Goal: Navigation & Orientation: Find specific page/section

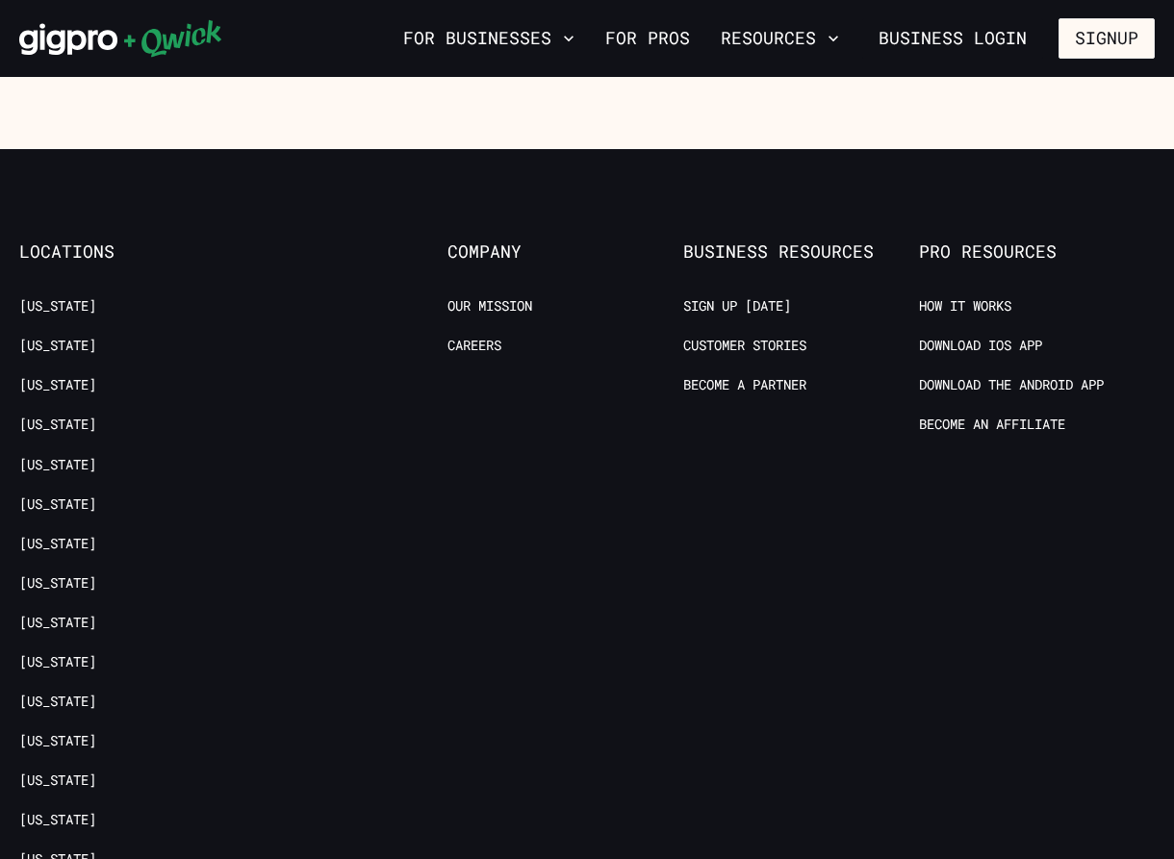
scroll to position [3367, 0]
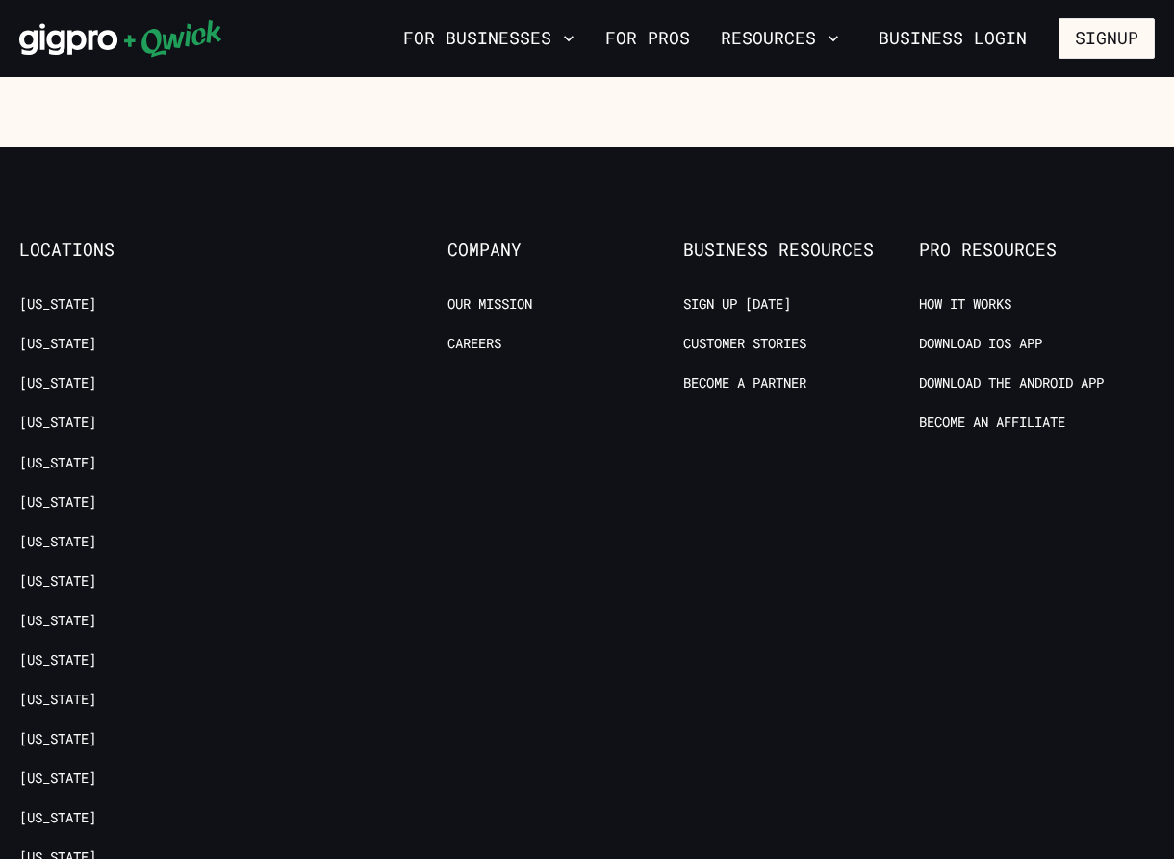
click at [475, 240] on span "Company" at bounding box center [565, 250] width 236 height 21
click at [469, 295] on link "Our Mission" at bounding box center [489, 304] width 85 height 18
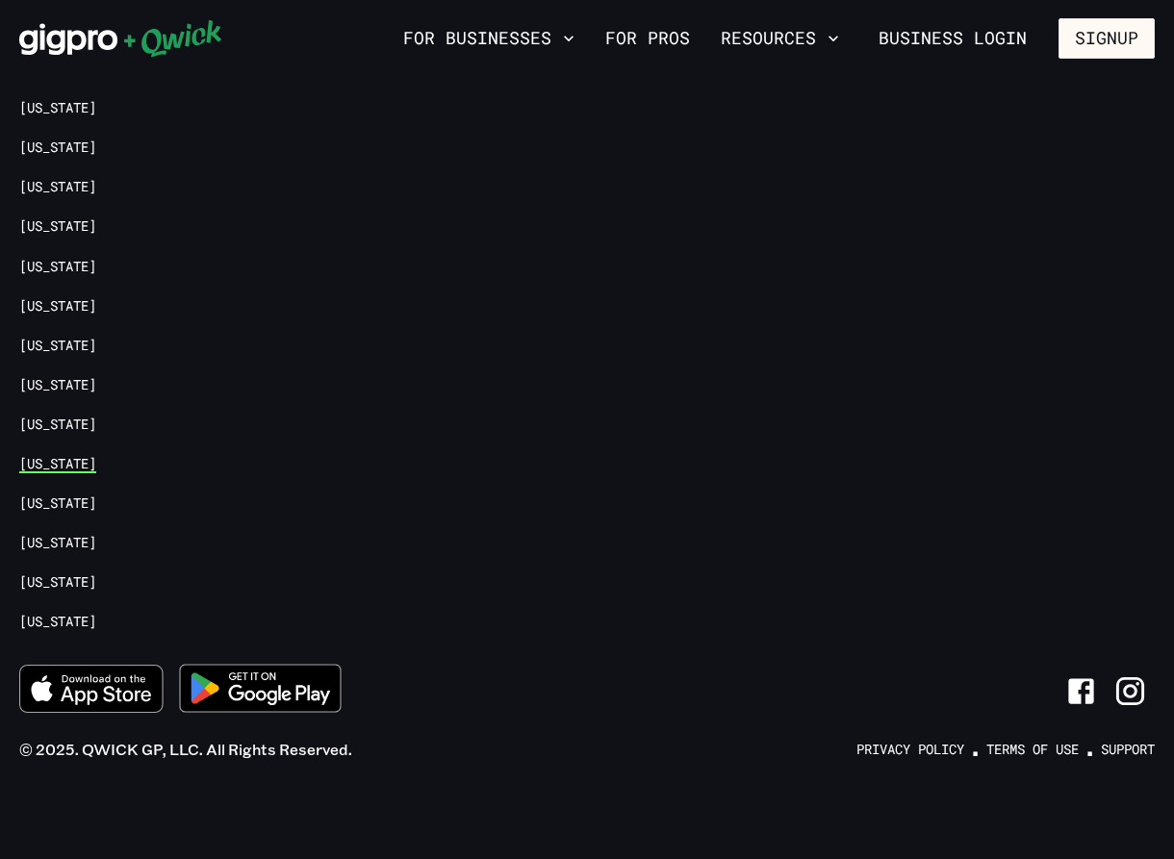
scroll to position [2975, 0]
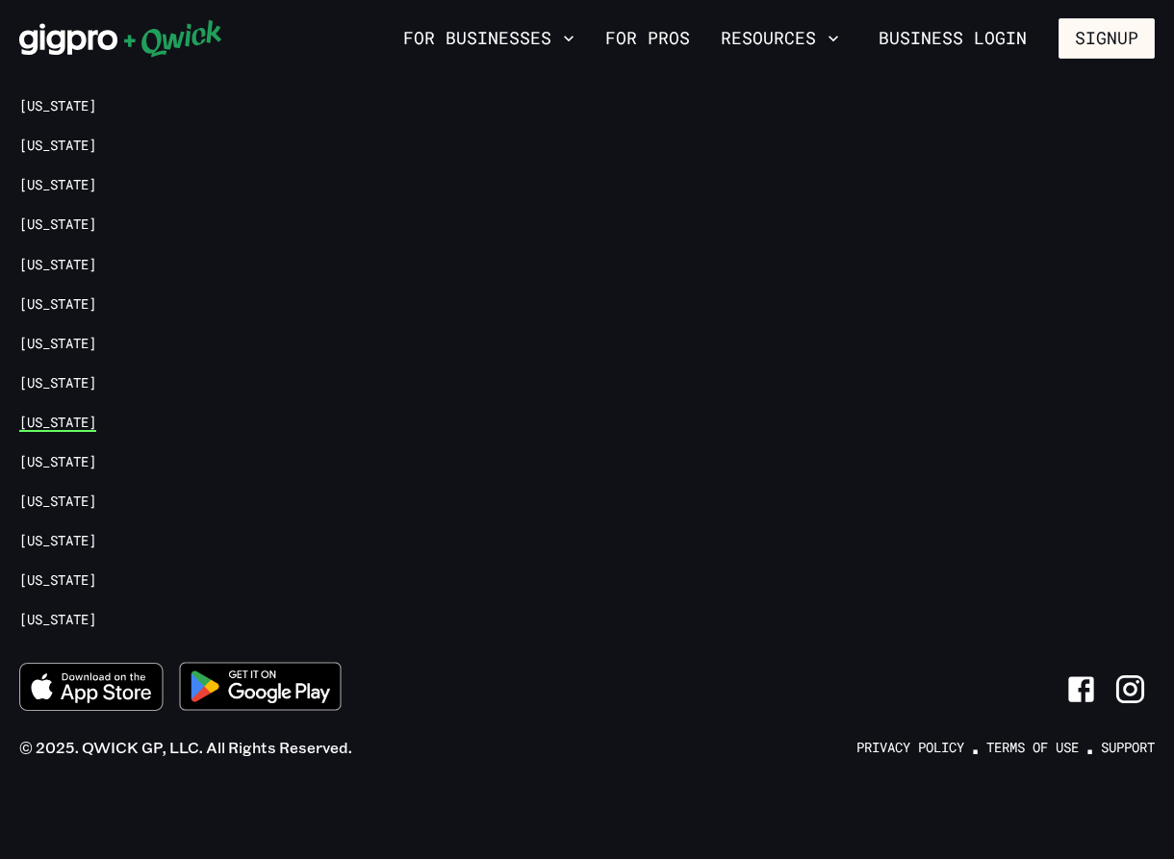
click at [72, 417] on link "[US_STATE]" at bounding box center [57, 423] width 77 height 18
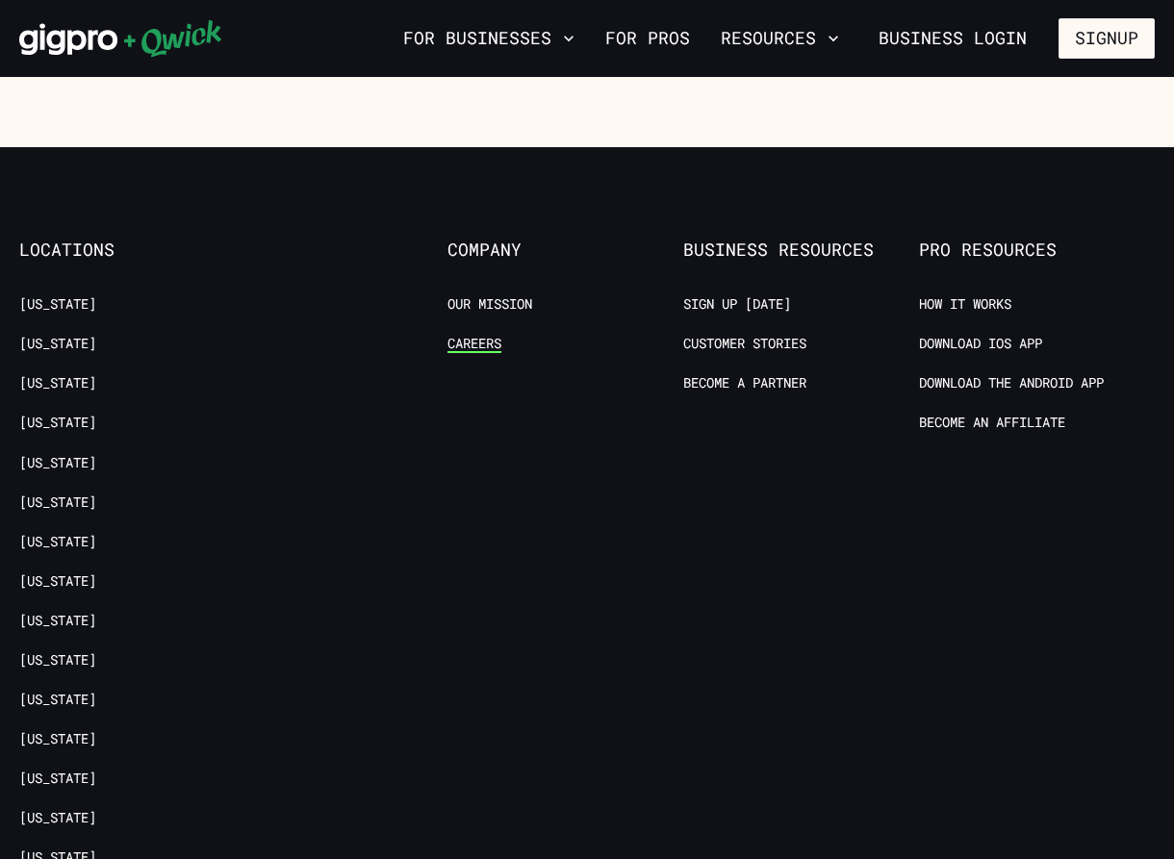
click at [457, 335] on link "Careers" at bounding box center [474, 344] width 54 height 18
